Goal: Task Accomplishment & Management: Manage account settings

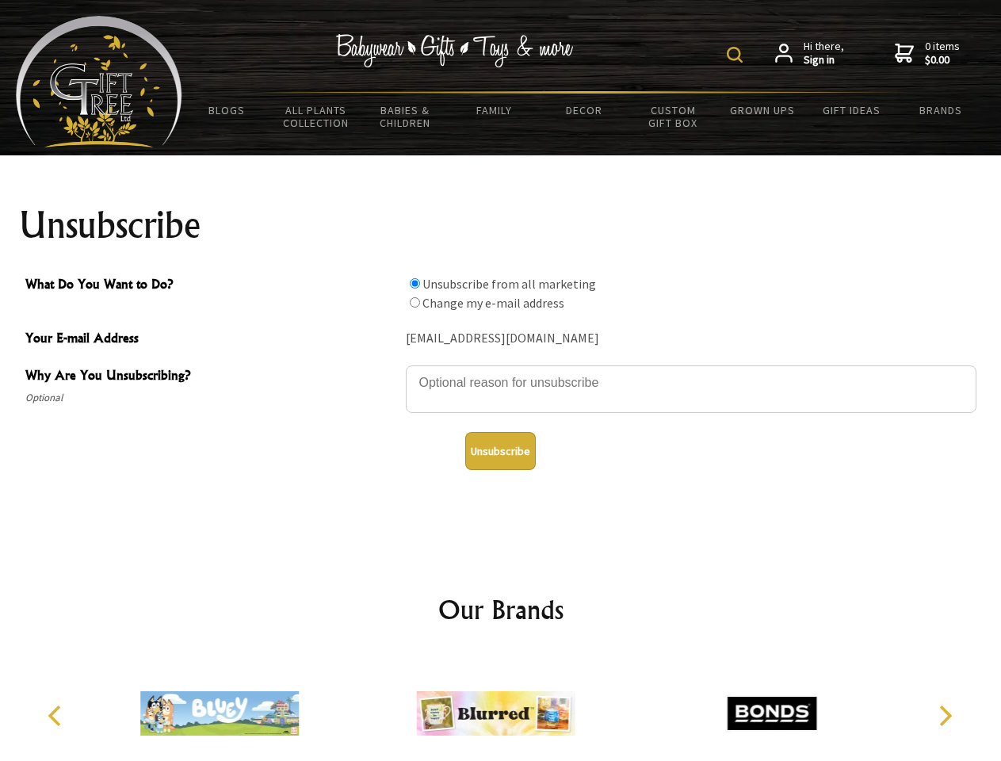
click at [737, 55] on img at bounding box center [735, 55] width 16 height 16
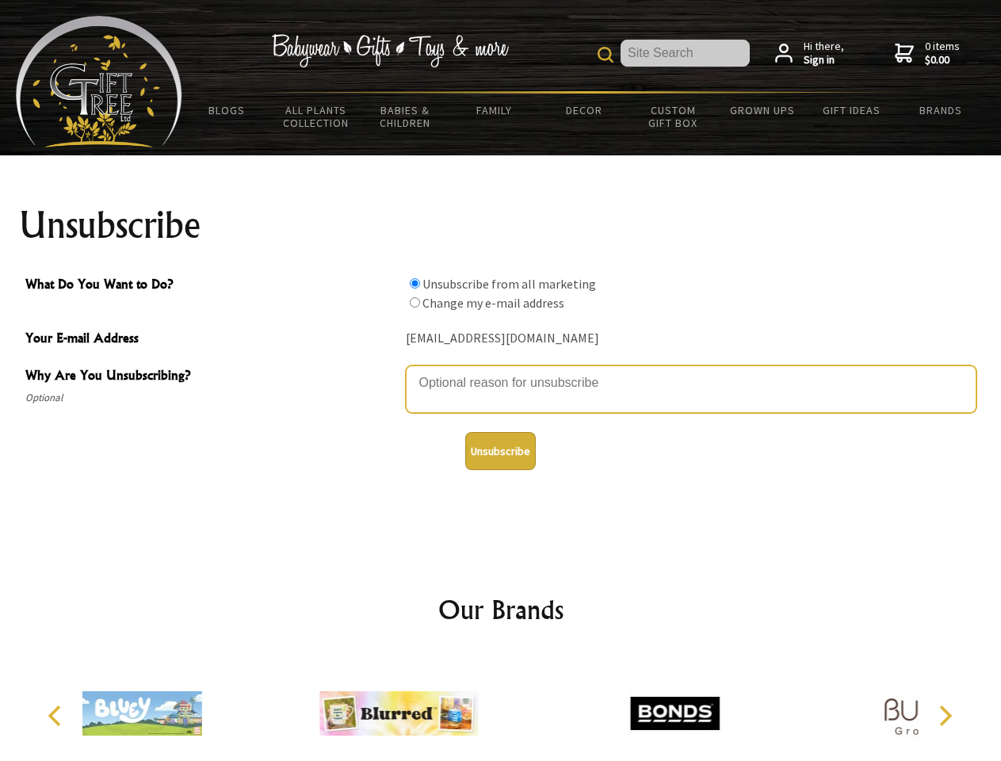
click at [501, 371] on textarea "Why Are You Unsubscribing?" at bounding box center [691, 389] width 571 height 48
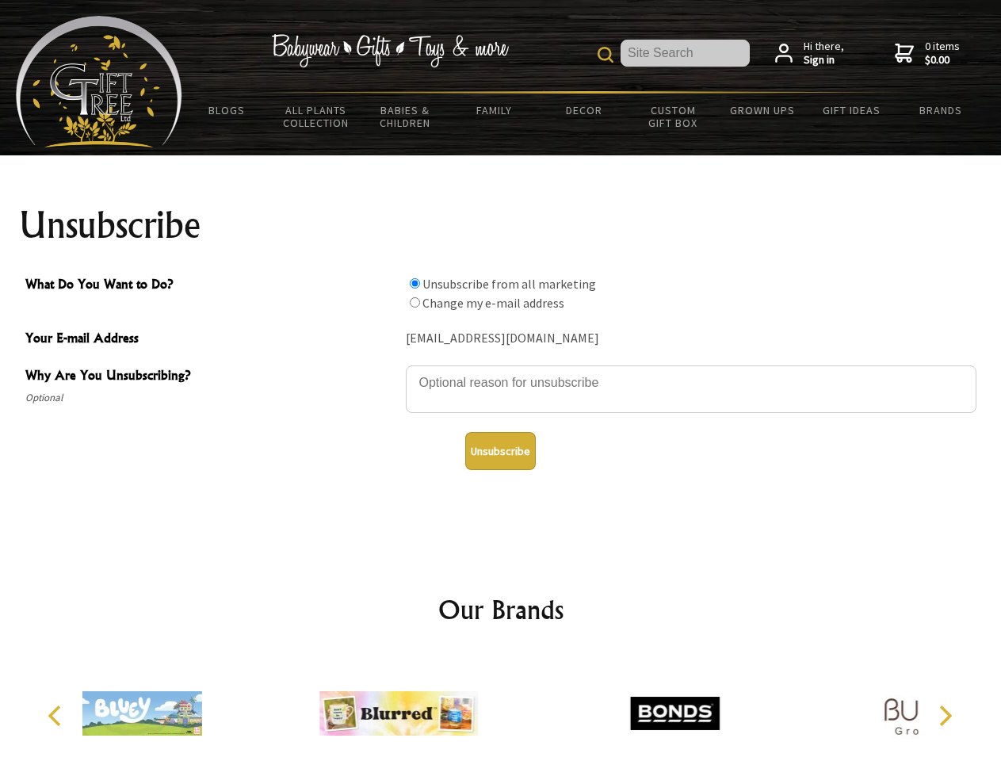
click at [414, 283] on input "What Do You Want to Do?" at bounding box center [415, 283] width 10 height 10
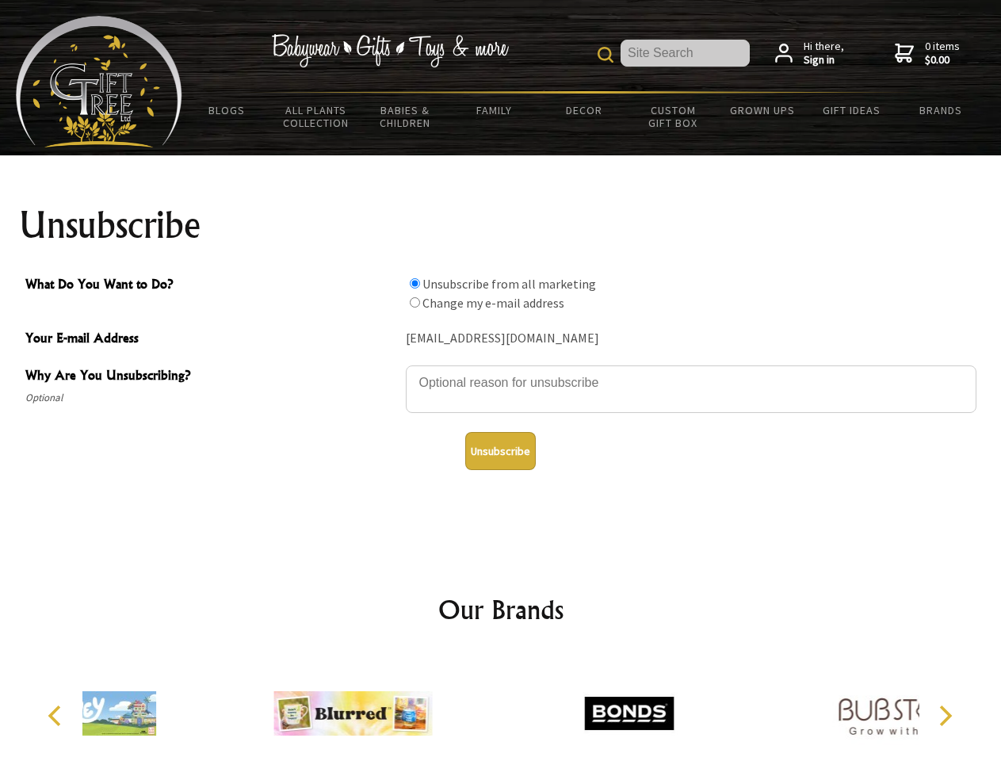
click at [414, 302] on input "What Do You Want to Do?" at bounding box center [415, 302] width 10 height 10
radio input "true"
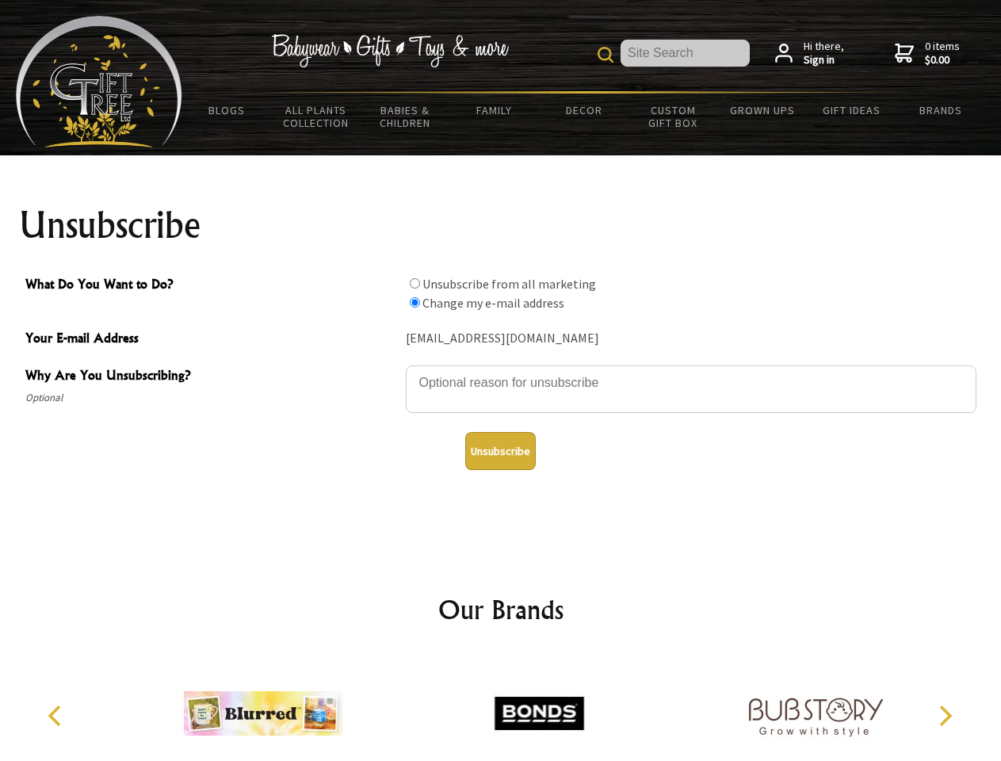
click at [500, 451] on button "Unsubscribe" at bounding box center [500, 451] width 71 height 38
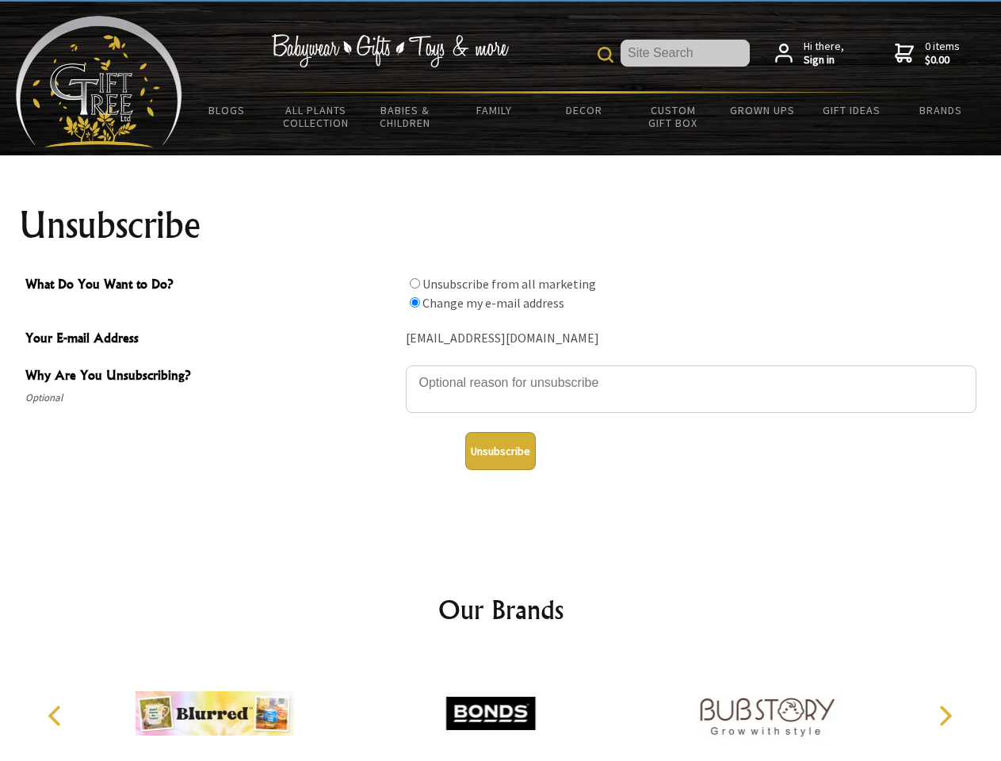
click at [57, 716] on icon "Previous" at bounding box center [56, 715] width 21 height 21
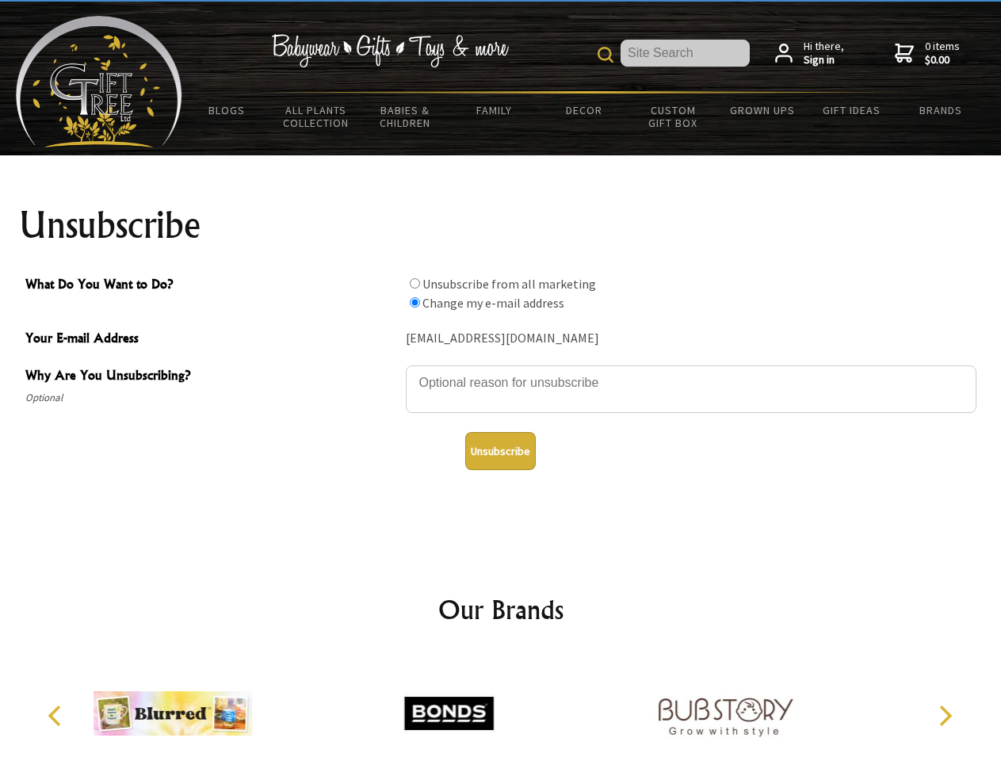
click at [945, 716] on icon "Next" at bounding box center [944, 715] width 21 height 21
